Goal: Information Seeking & Learning: Learn about a topic

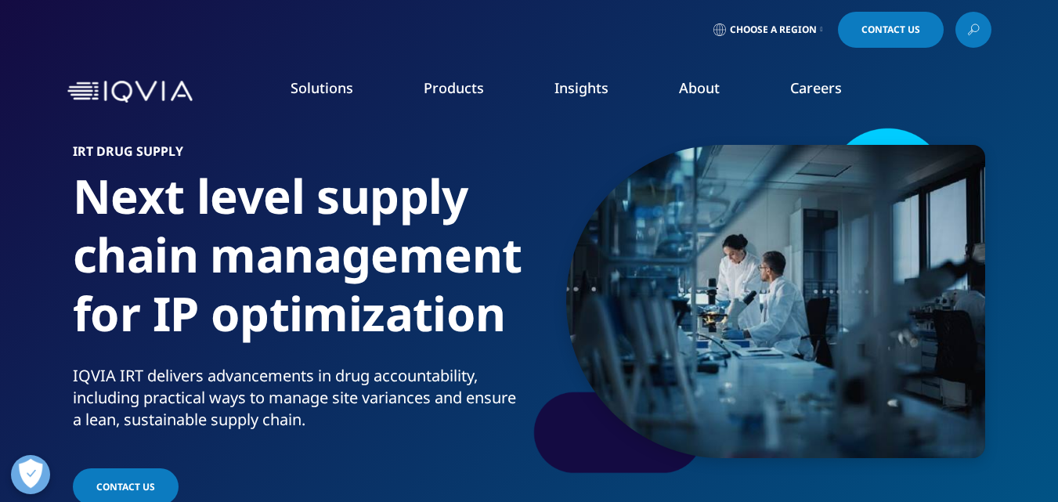
click at [123, 150] on h6 "IRT DRUG SUPPLY" at bounding box center [298, 156] width 450 height 22
click at [67, 153] on div "IRT DRUG SUPPLY Next level supply chain management for IP optimization IQVIA IR…" at bounding box center [529, 316] width 924 height 383
click at [106, 154] on h6 "IRT DRUG SUPPLY" at bounding box center [298, 156] width 450 height 22
